Goal: Navigation & Orientation: Find specific page/section

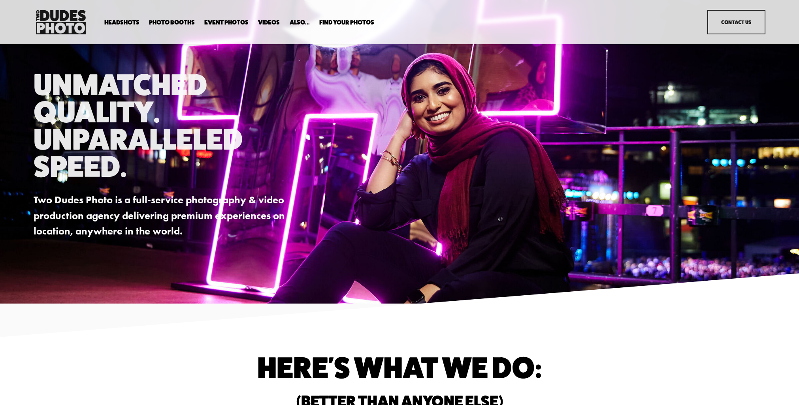
click at [114, 19] on span "Headshots" at bounding box center [121, 22] width 35 height 6
click at [0, 0] on span "Expo Headshots" at bounding box center [0, 0] width 0 height 0
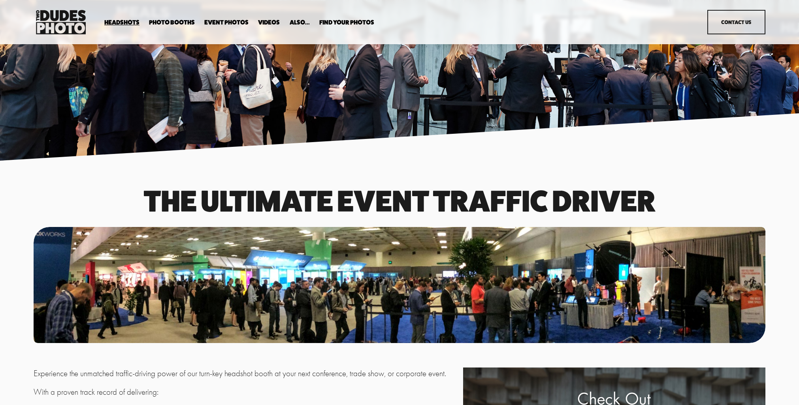
click at [0, 0] on span "Drop-In Headshot Sessions" at bounding box center [0, 0] width 0 height 0
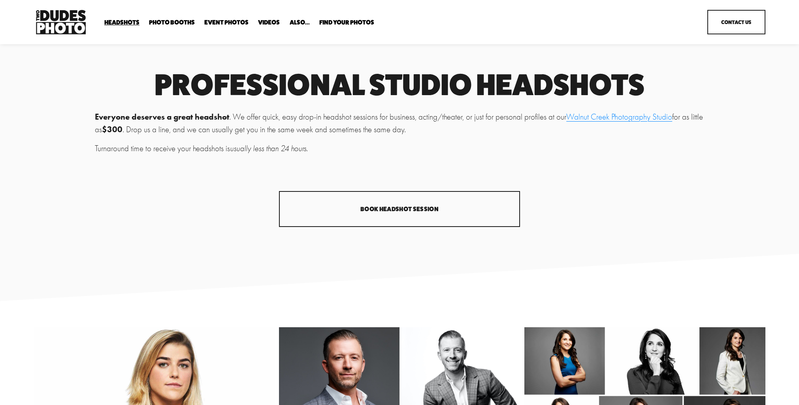
click at [0, 0] on span "Executive / VIP Portraits" at bounding box center [0, 0] width 0 height 0
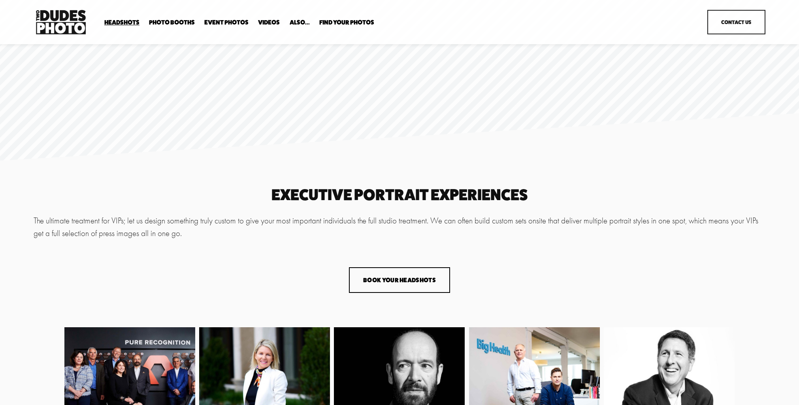
click at [0, 0] on span "Expo Headshots" at bounding box center [0, 0] width 0 height 0
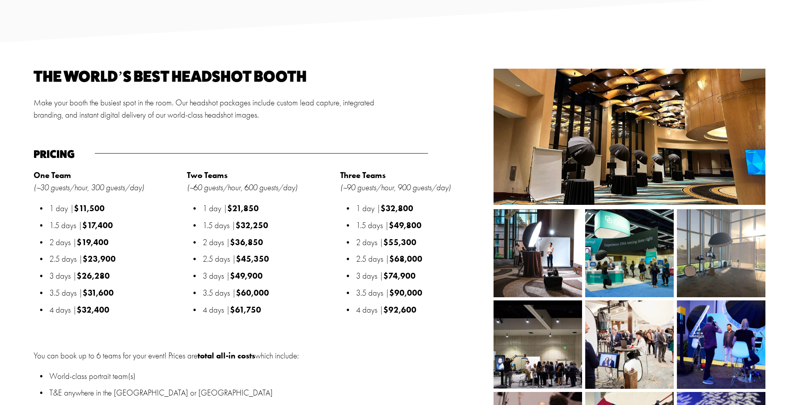
scroll to position [678, 0]
